Goal: Information Seeking & Learning: Learn about a topic

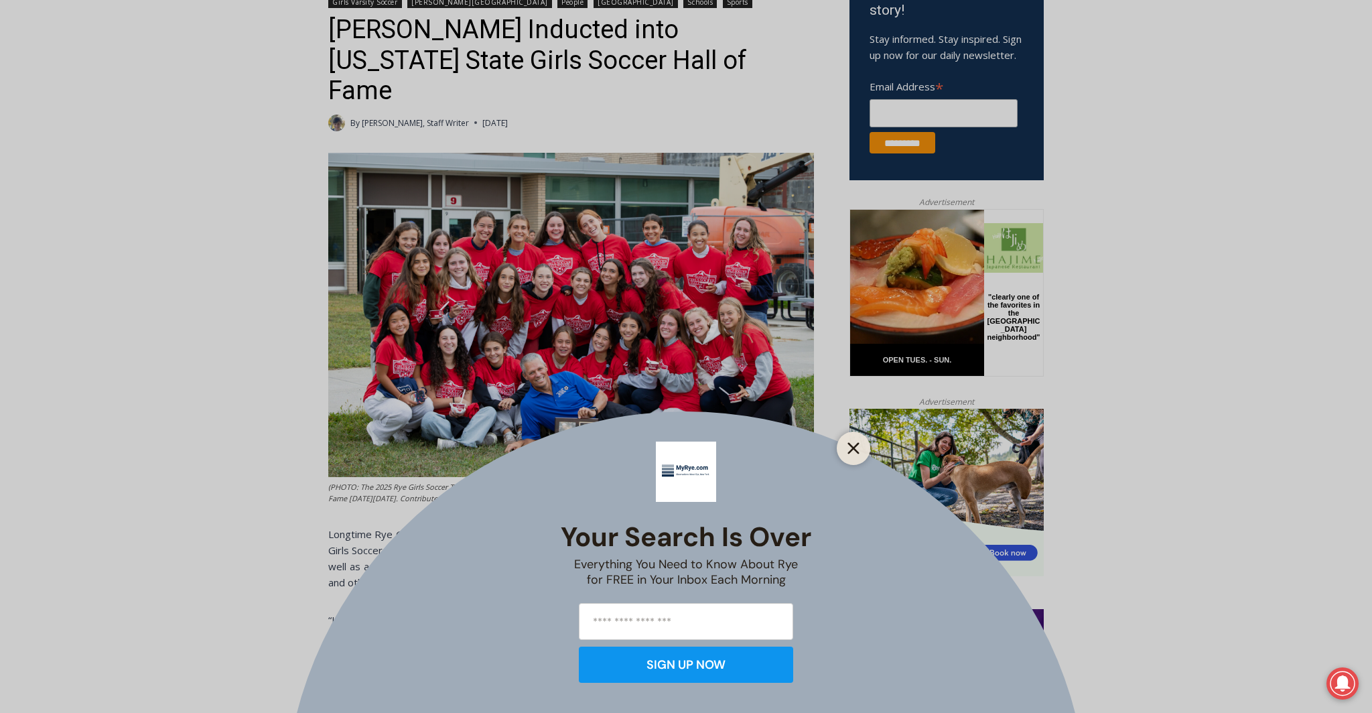
click at [850, 450] on icon "Close" at bounding box center [854, 448] width 12 height 12
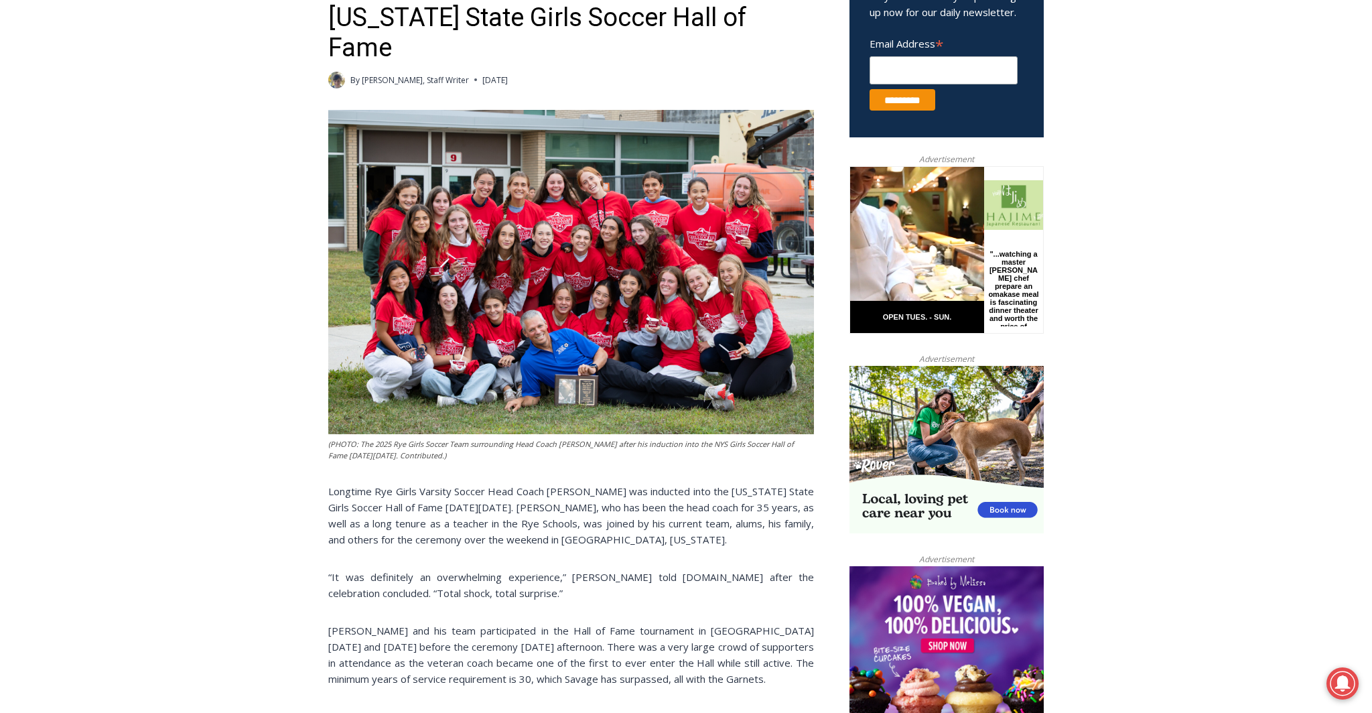
scroll to position [447, 0]
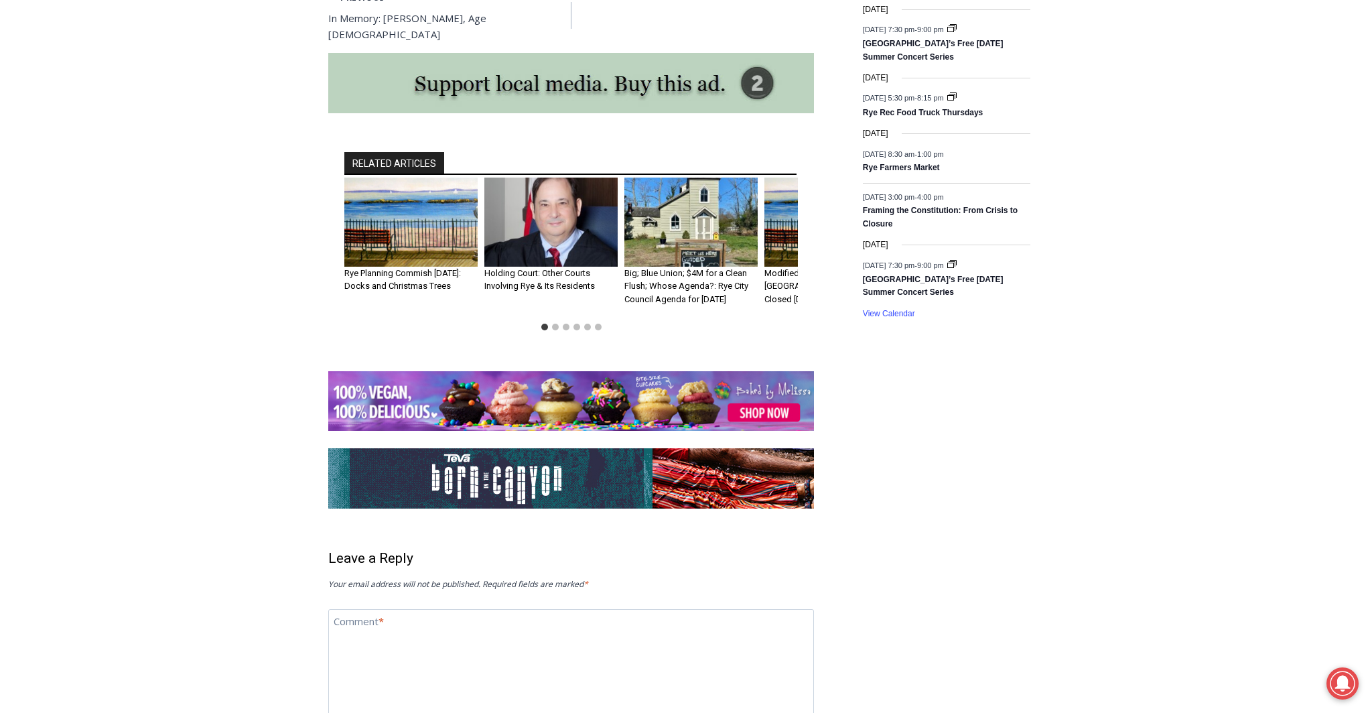
scroll to position [2019, 0]
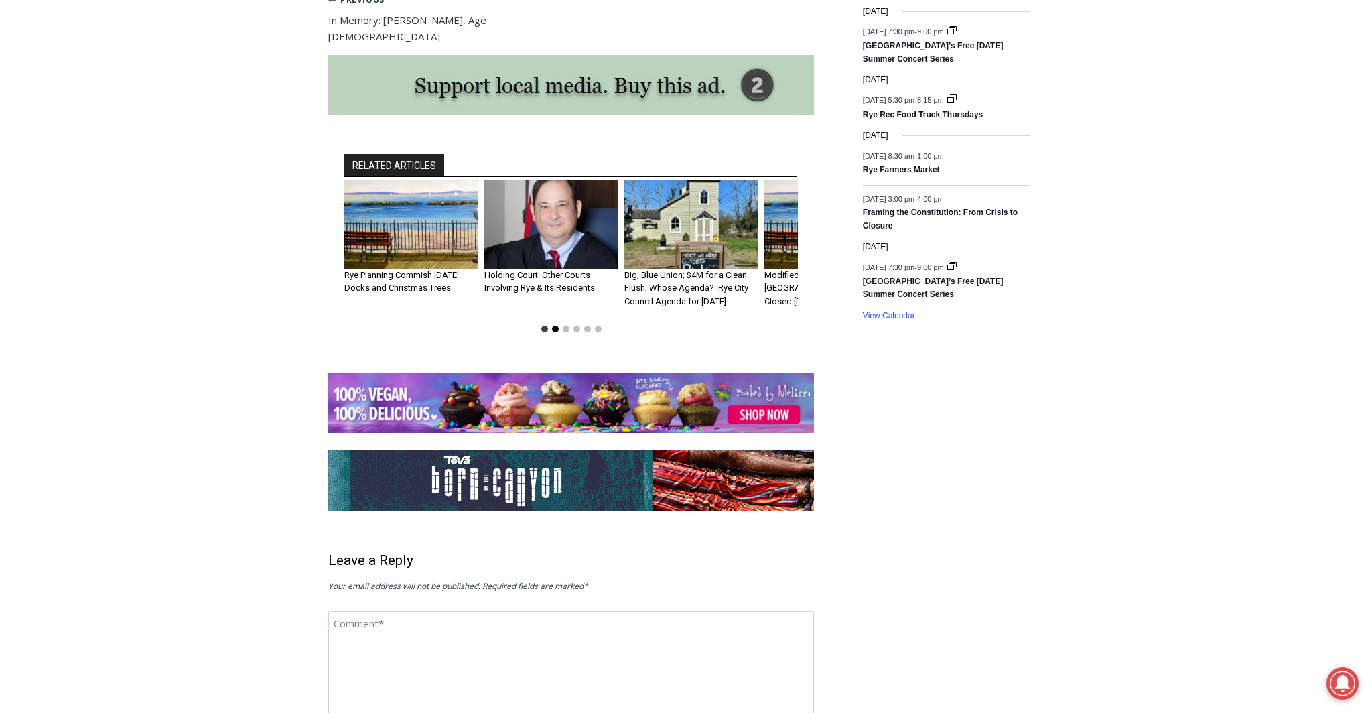
click at [553, 326] on button "Go to slide 2" at bounding box center [555, 329] width 7 height 7
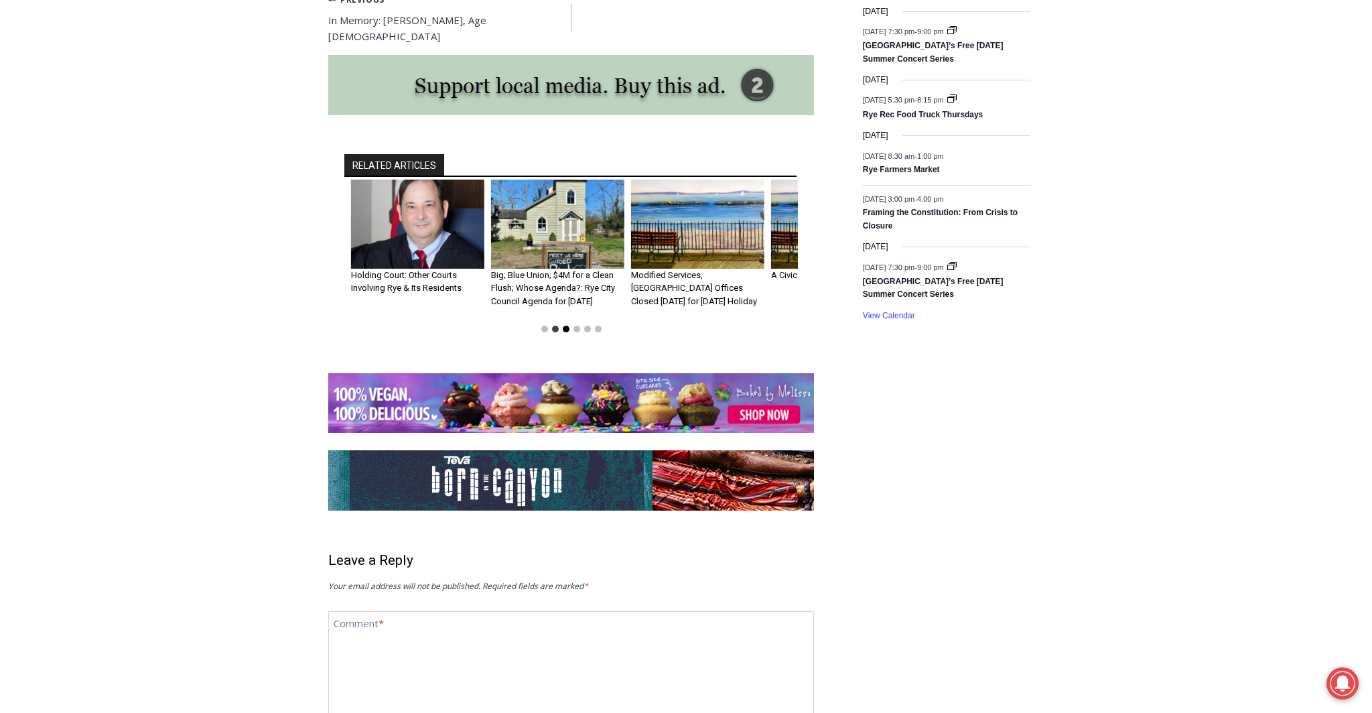
click at [564, 326] on button "Go to slide 3" at bounding box center [566, 329] width 7 height 7
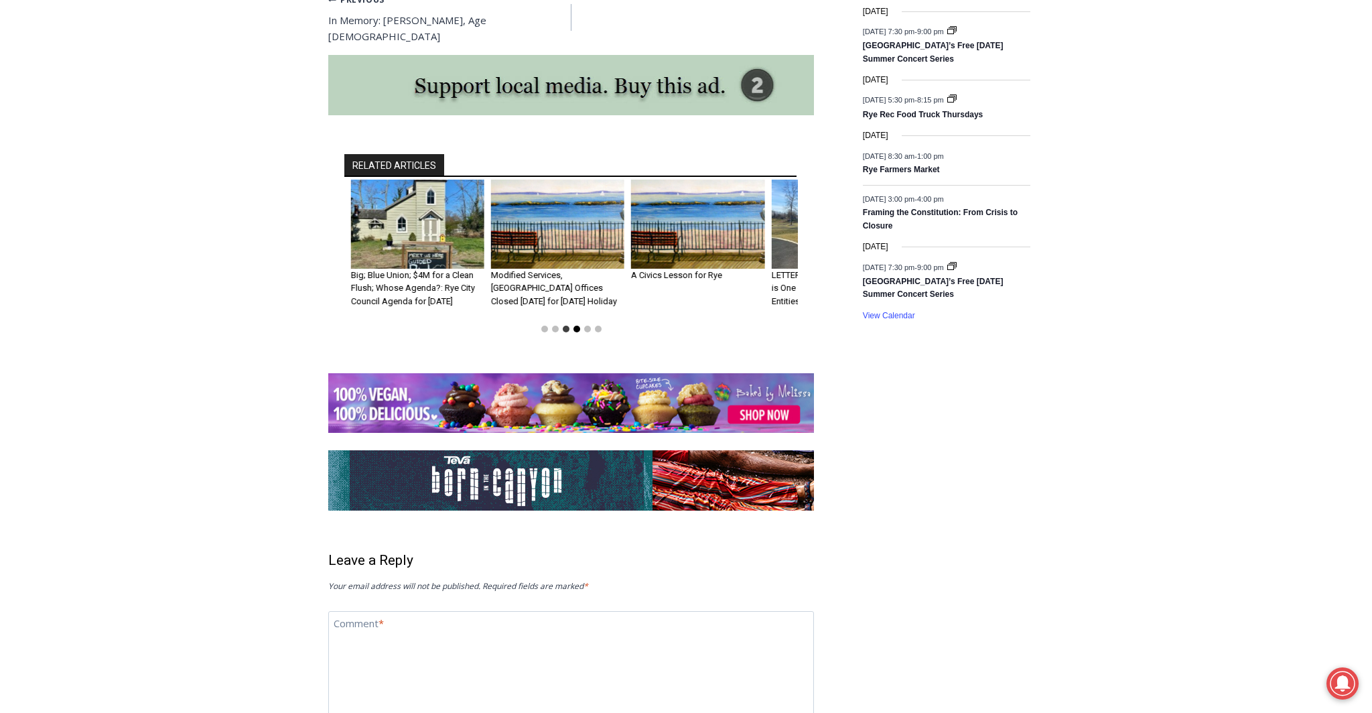
click at [576, 326] on button "Go to slide 4" at bounding box center [577, 329] width 7 height 7
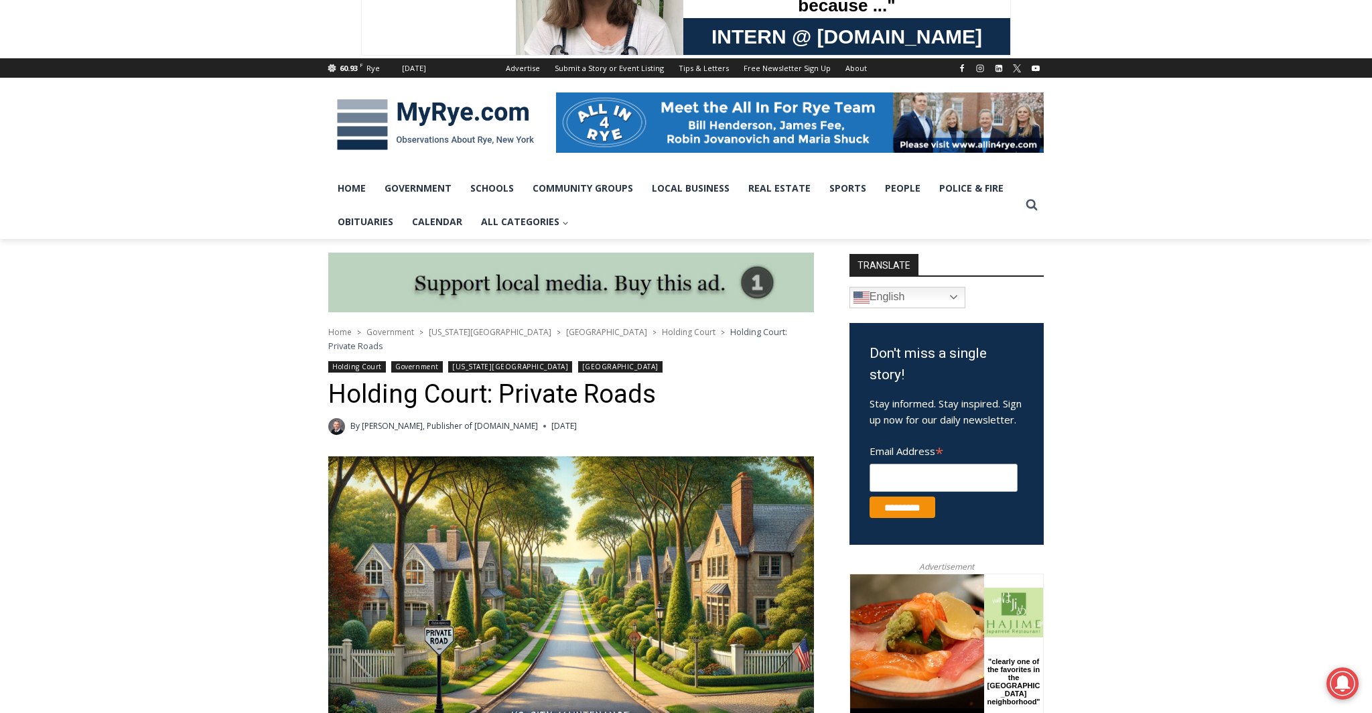
scroll to position [0, 0]
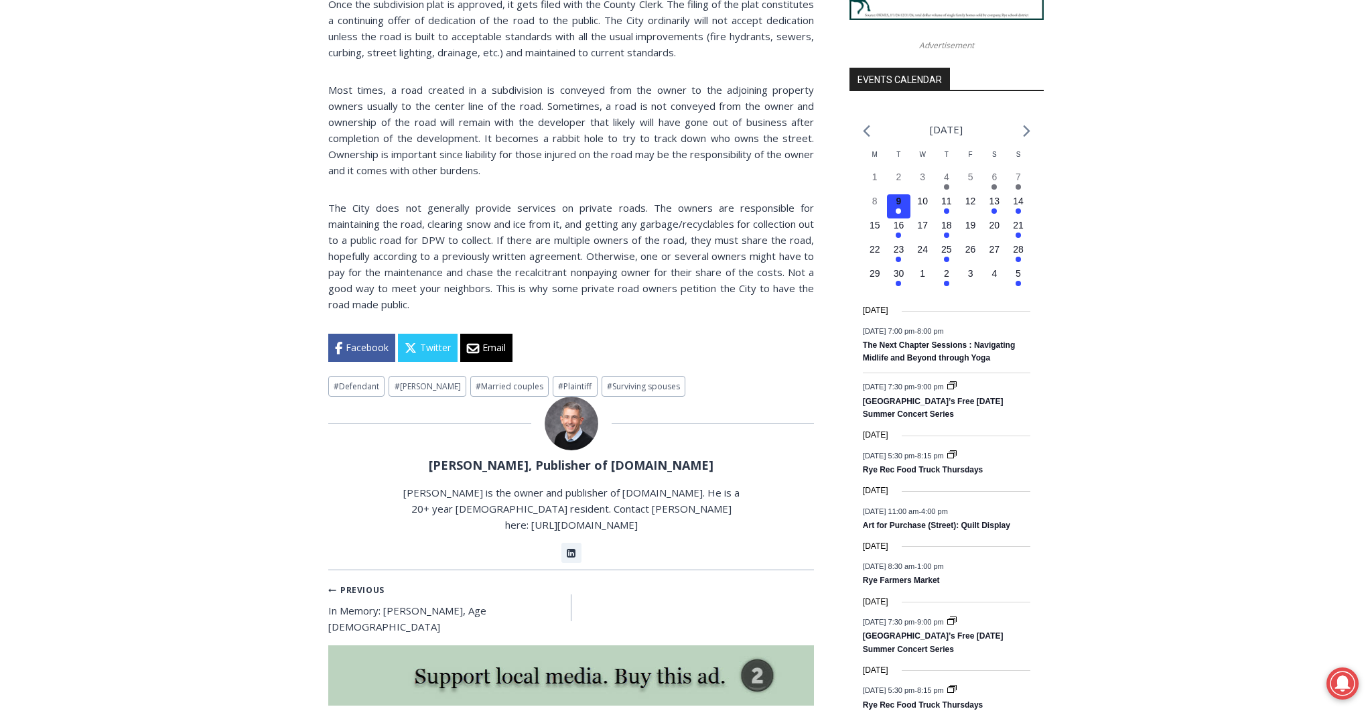
scroll to position [394, 0]
